Goal: Task Accomplishment & Management: Use online tool/utility

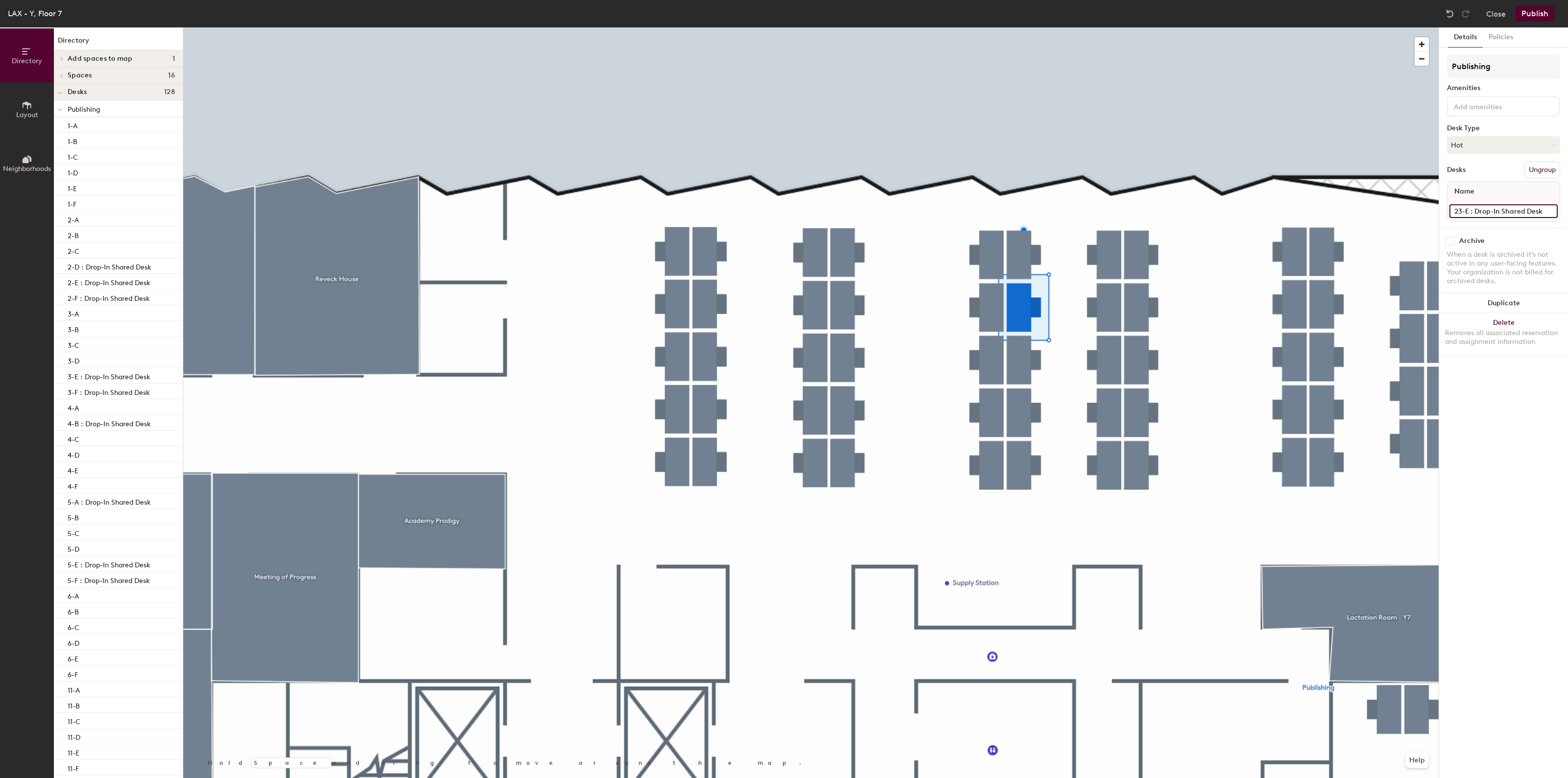
click at [1494, 212] on input "23-E : Drop-In Shared Desk" at bounding box center [1503, 211] width 108 height 13
click at [1549, 212] on input "23-E : Drop-In Shared Desk" at bounding box center [1503, 211] width 108 height 13
type input "23-E"
click at [1516, 205] on input "22-D : Drop-In Shared Desk" at bounding box center [1503, 211] width 108 height 13
click at [1542, 207] on input "22-D : Drop-In Shared Desk" at bounding box center [1503, 211] width 108 height 13
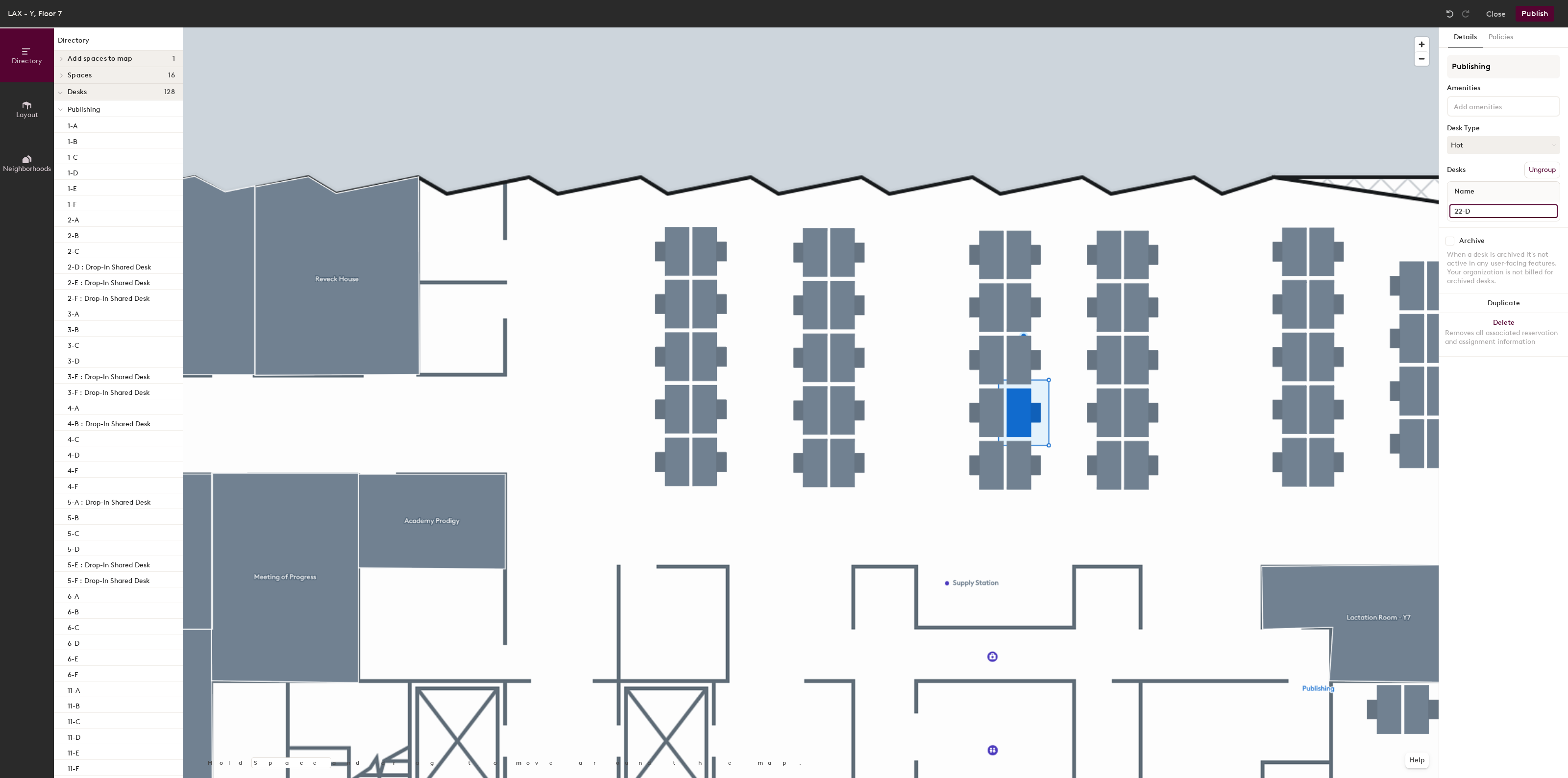
type input "22-D"
click at [1538, 15] on button "Publish" at bounding box center [1535, 13] width 39 height 16
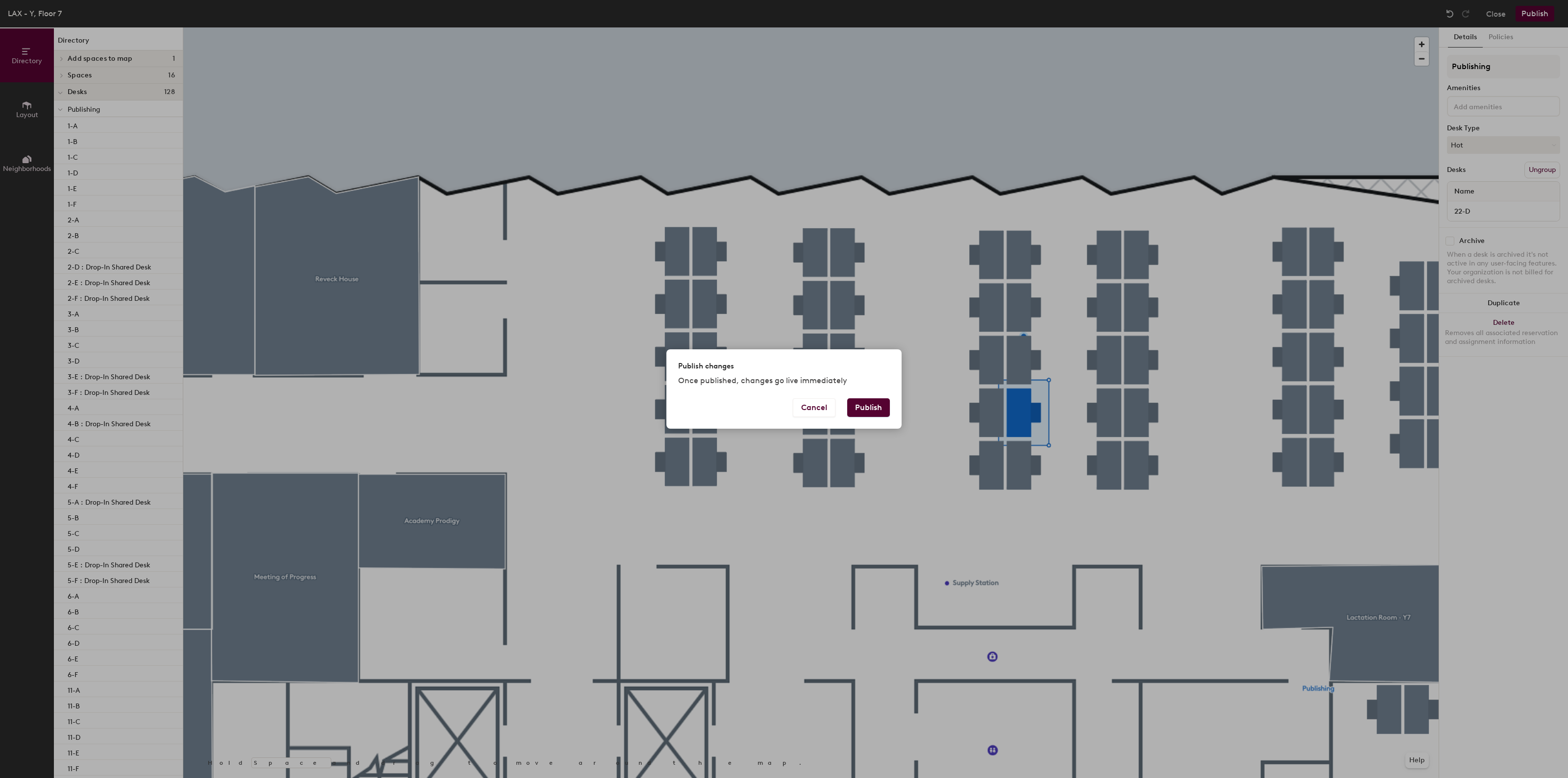
click at [880, 405] on button "Publish" at bounding box center [868, 407] width 43 height 19
